Goal: Task Accomplishment & Management: Manage account settings

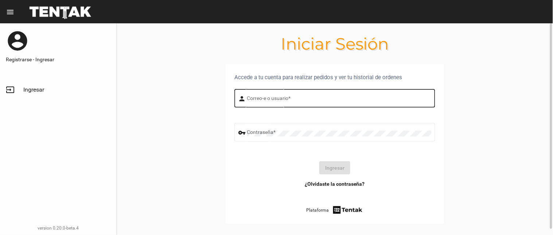
click at [276, 96] on div "Correo-e o usuario *" at bounding box center [339, 97] width 184 height 20
click at [276, 100] on input "Correo-e o usuario *" at bounding box center [339, 100] width 184 height 6
type input "flopyganora"
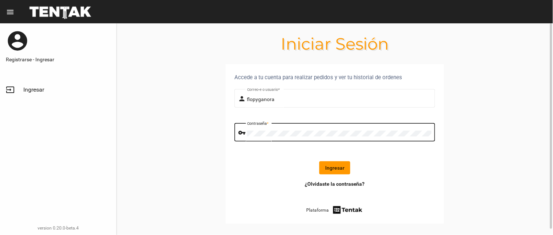
click button "Ingresar" at bounding box center [334, 167] width 31 height 13
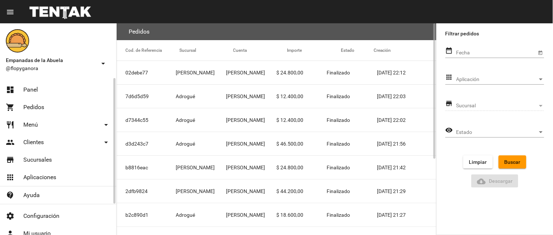
click at [42, 97] on link "dashboard Panel" at bounding box center [58, 89] width 116 height 17
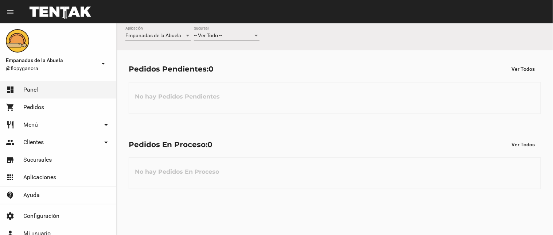
click at [230, 32] on div "-- Ver Todo -- Sucursal" at bounding box center [227, 34] width 66 height 14
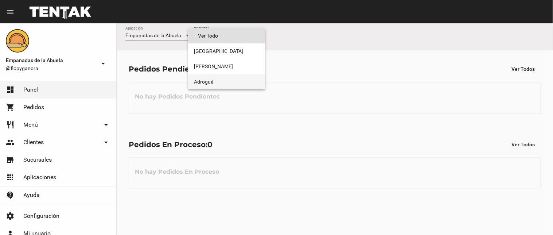
click at [236, 83] on span "Adrogué" at bounding box center [227, 81] width 66 height 15
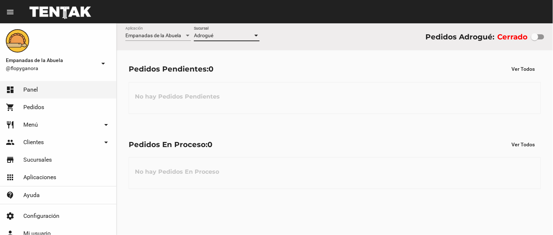
click at [540, 42] on div "Cerrado" at bounding box center [521, 37] width 47 height 12
click at [542, 38] on div at bounding box center [537, 36] width 13 height 5
click at [535, 39] on input "checkbox" at bounding box center [534, 39] width 0 height 0
checkbox input "true"
click at [215, 34] on div "Adrogué" at bounding box center [223, 36] width 59 height 6
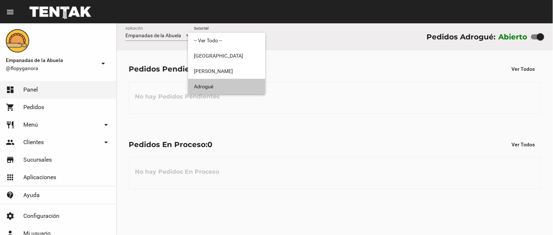
click at [229, 84] on span "Adrogué" at bounding box center [227, 86] width 66 height 15
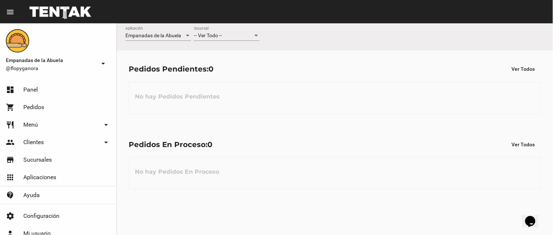
click at [238, 38] on div "-- Ver Todo --" at bounding box center [223, 36] width 59 height 6
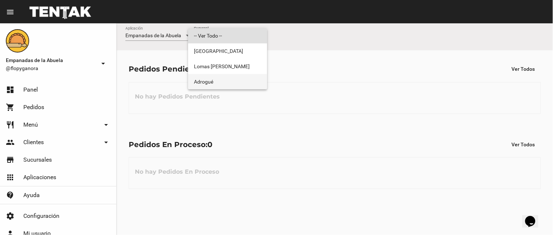
click at [246, 82] on span "Adrogué" at bounding box center [227, 81] width 67 height 15
